Goal: Transaction & Acquisition: Subscribe to service/newsletter

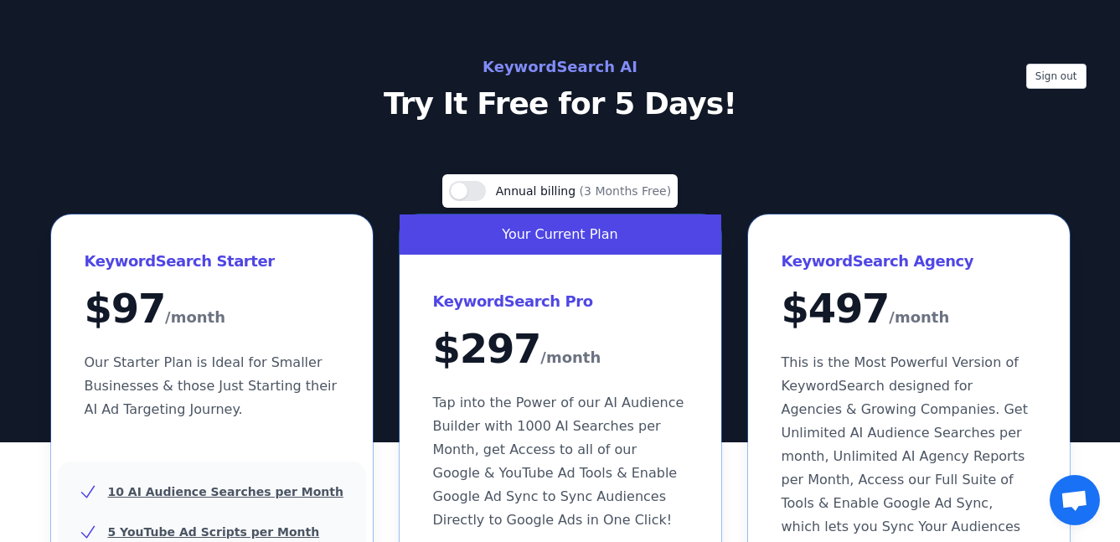
click at [500, 132] on div "Sign out KeywordSearch AI Try It Free for 5 Days!" at bounding box center [560, 221] width 1120 height 442
click at [502, 72] on h2 "KeywordSearch AI" at bounding box center [560, 67] width 751 height 27
click at [543, 72] on h2 "KeywordSearch AI" at bounding box center [560, 67] width 751 height 27
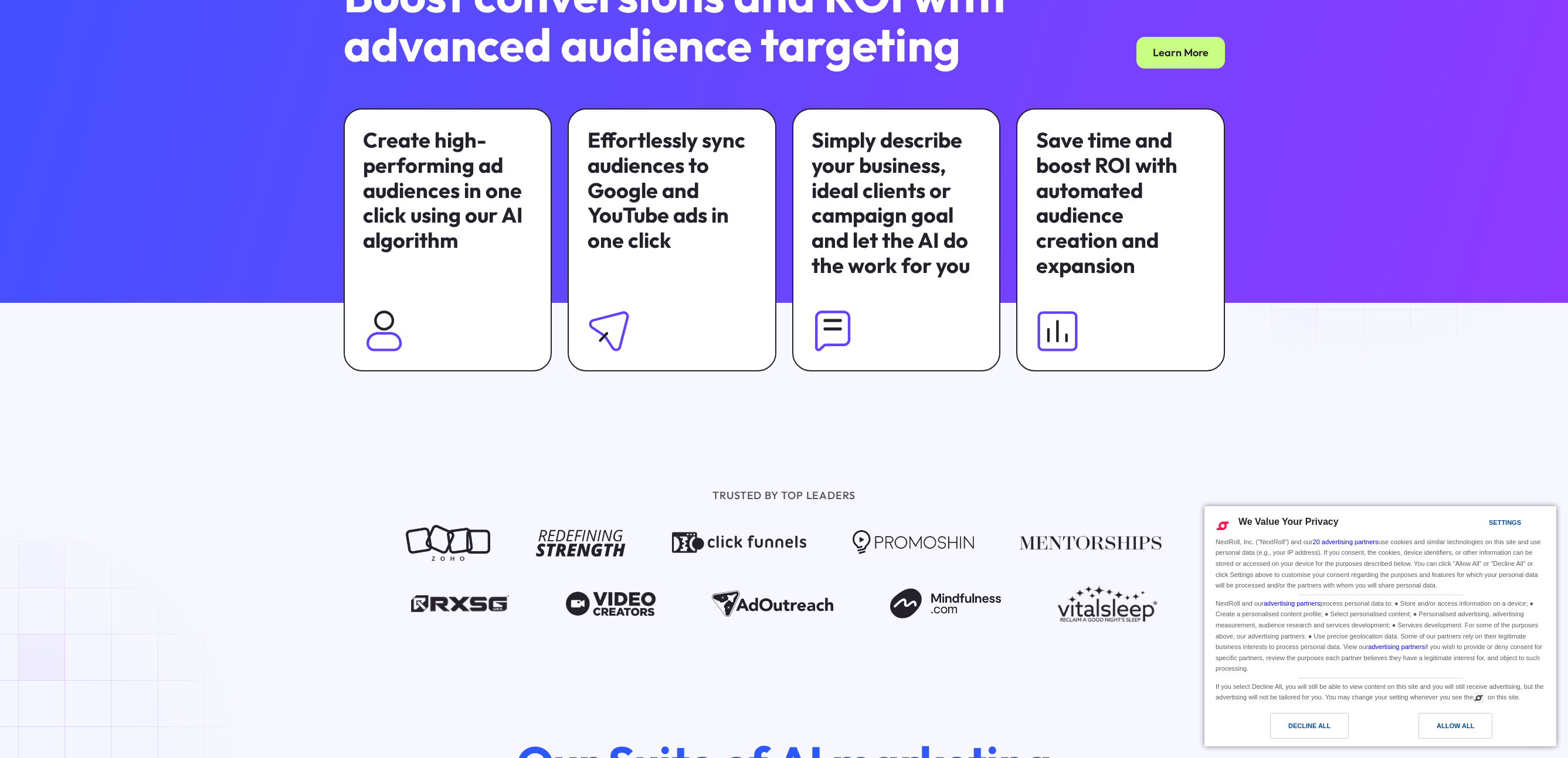
scroll to position [1026, 0]
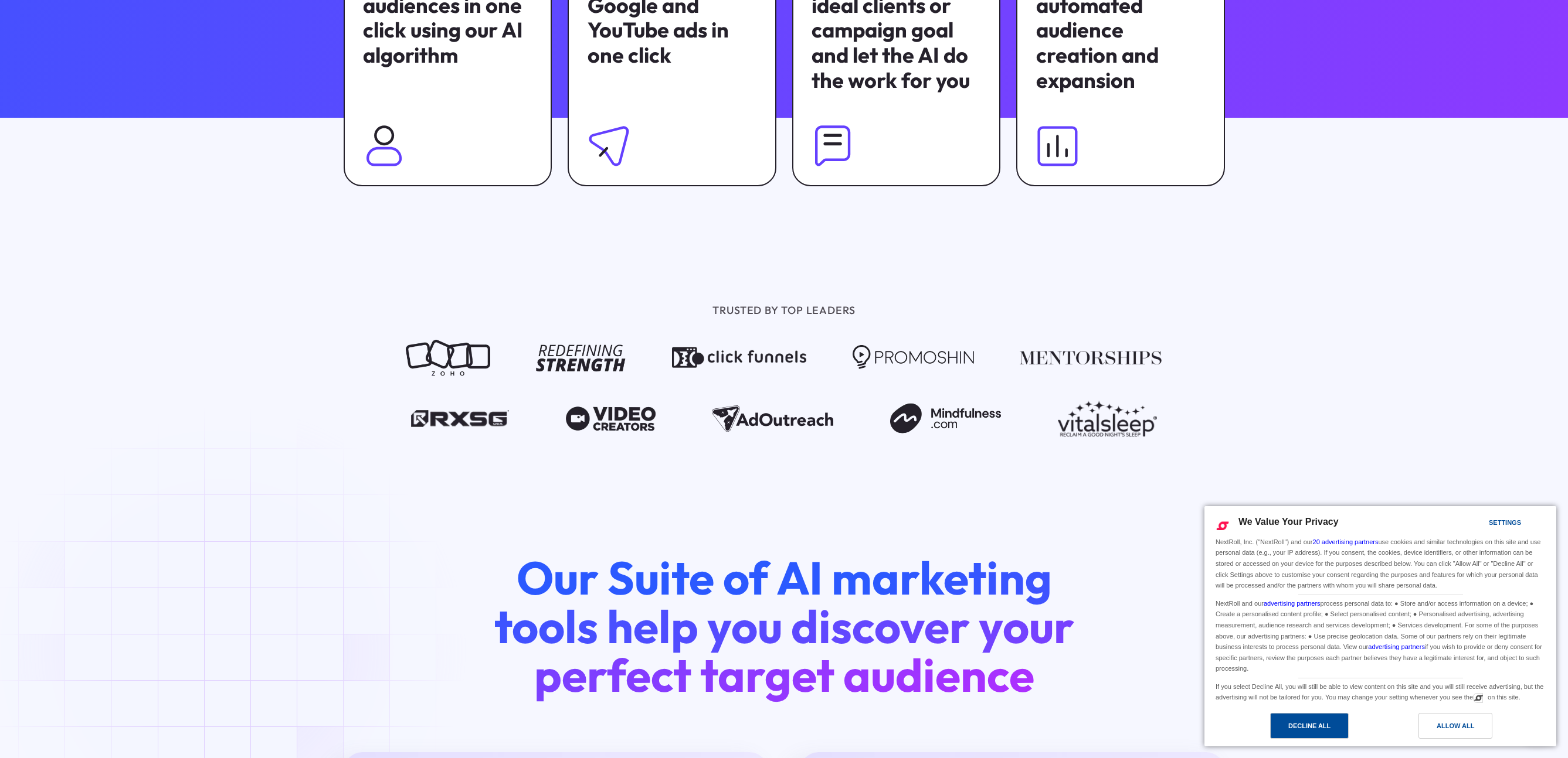
click at [1316, 716] on div "Decline All" at bounding box center [1309, 726] width 78 height 26
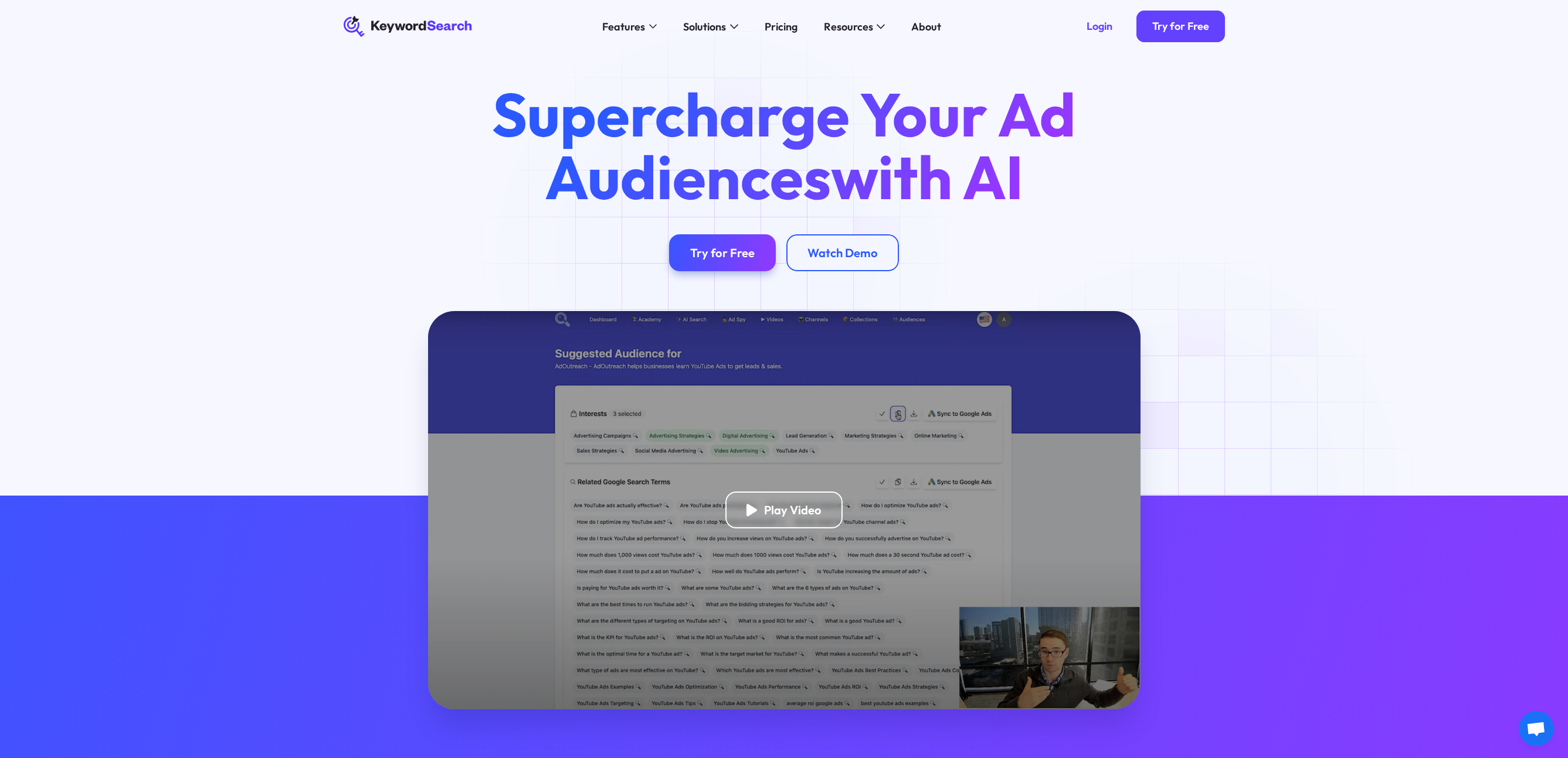
scroll to position [0, 0]
